Goal: Task Accomplishment & Management: Complete application form

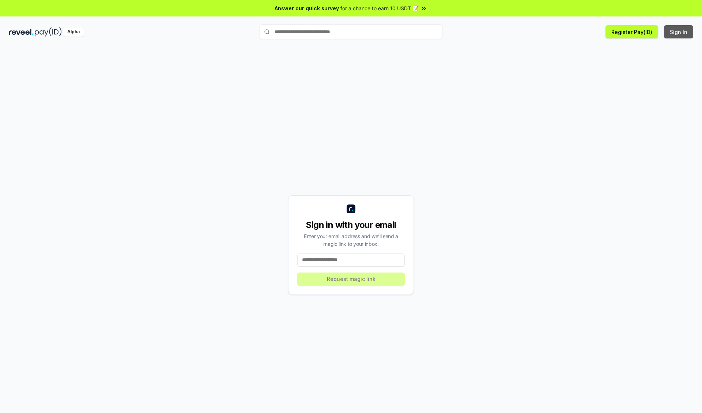
click at [679, 32] on button "Sign In" at bounding box center [678, 31] width 29 height 13
type input "**********"
click at [351, 279] on button "Request magic link" at bounding box center [350, 278] width 107 height 13
